Goal: Communication & Community: Connect with others

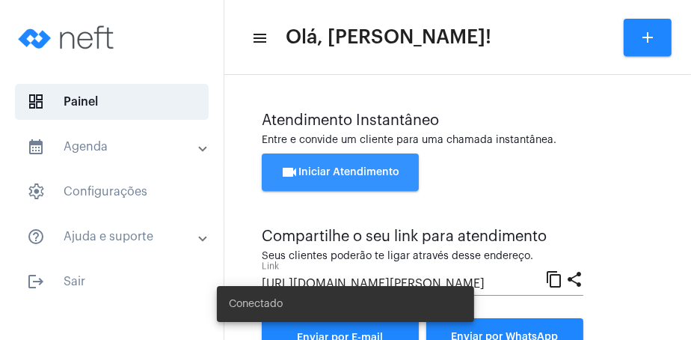
click at [361, 164] on button "videocam Iniciar Atendimento" at bounding box center [340, 171] width 157 height 37
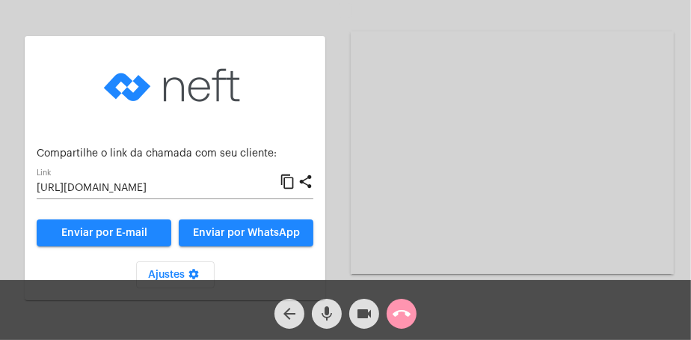
click at [262, 218] on div "Enviar por E-mail Enviar por WhatsApp" at bounding box center [175, 229] width 277 height 34
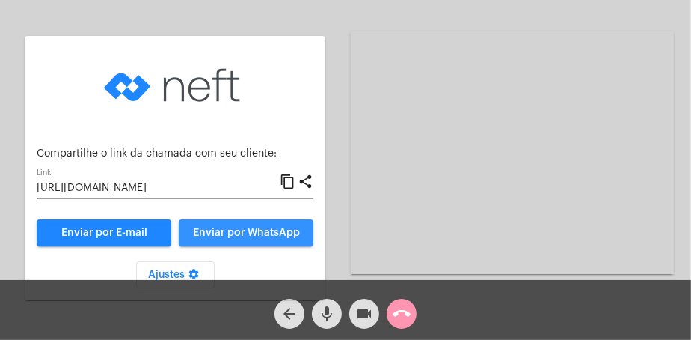
click at [254, 231] on span "Enviar por WhatsApp" at bounding box center [246, 232] width 107 height 10
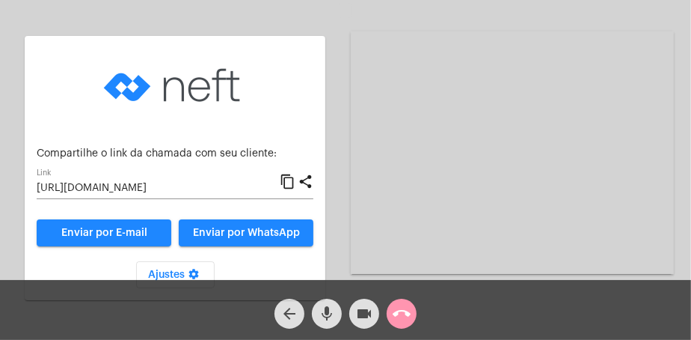
click at [293, 314] on mat-icon "arrow_back" at bounding box center [290, 313] width 18 height 18
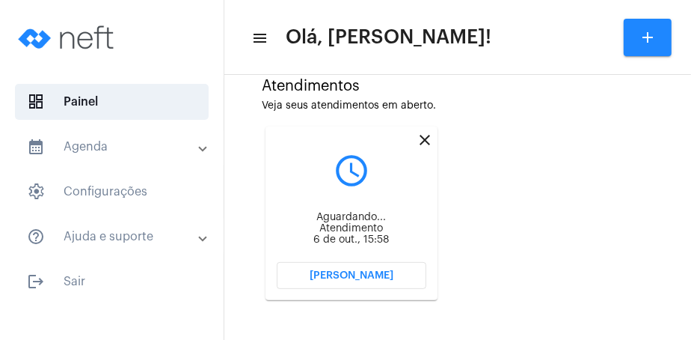
scroll to position [411, 0]
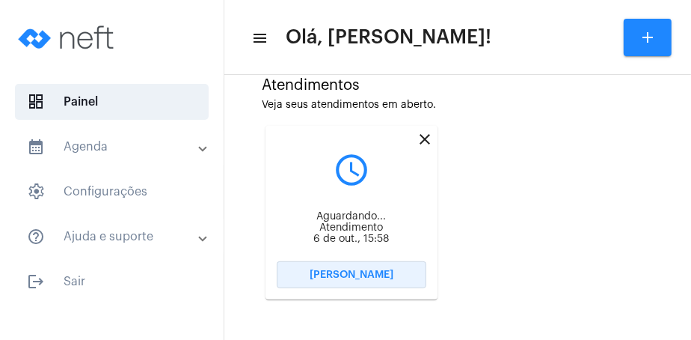
click at [380, 279] on span "[PERSON_NAME]" at bounding box center [352, 274] width 84 height 10
